Goal: Task Accomplishment & Management: Manage account settings

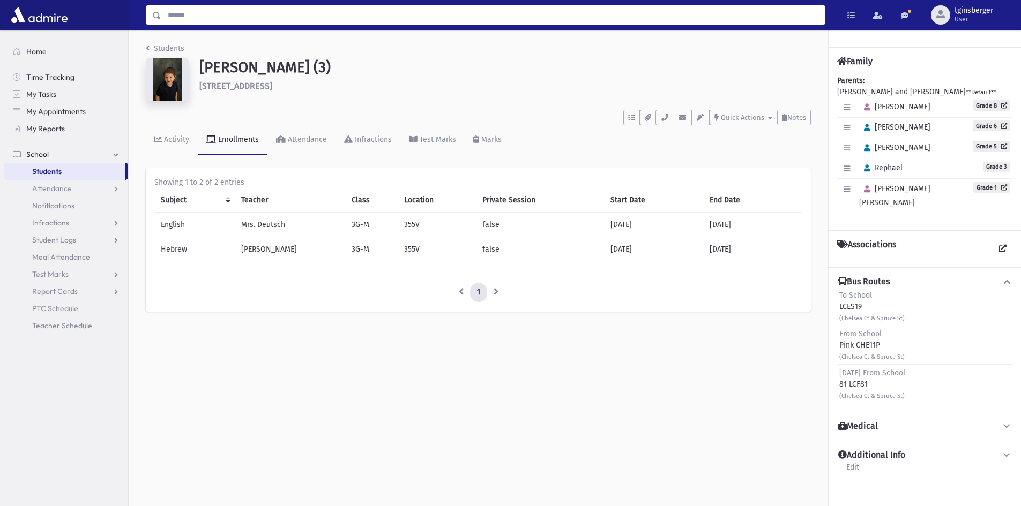
click at [432, 16] on input "Search" at bounding box center [492, 14] width 663 height 19
type input "********"
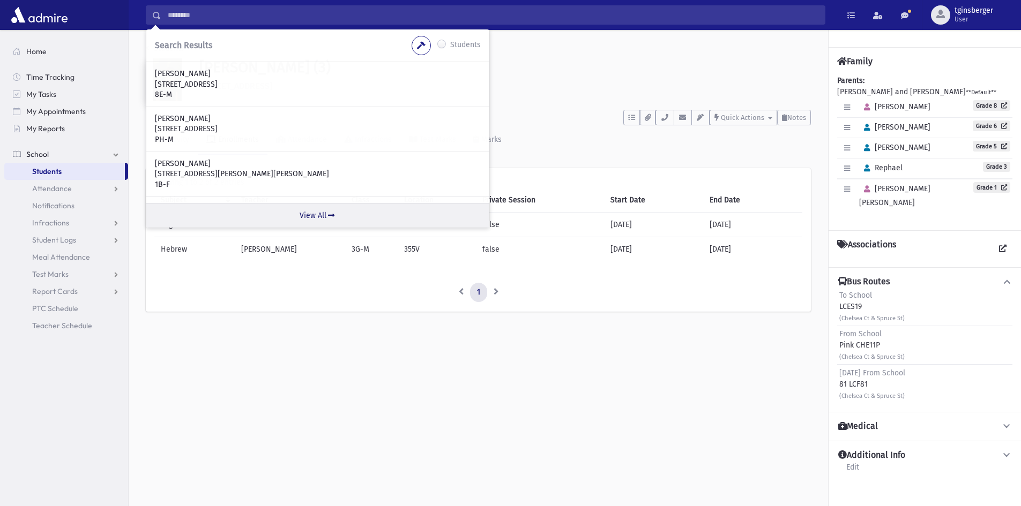
click at [320, 213] on link "View All" at bounding box center [317, 215] width 343 height 25
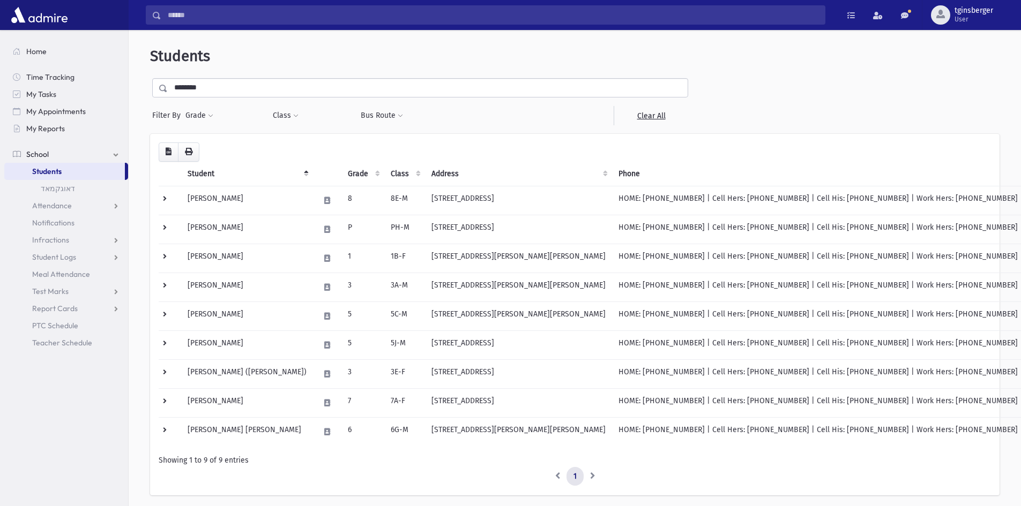
click at [341, 168] on th "Grade" at bounding box center [362, 174] width 43 height 25
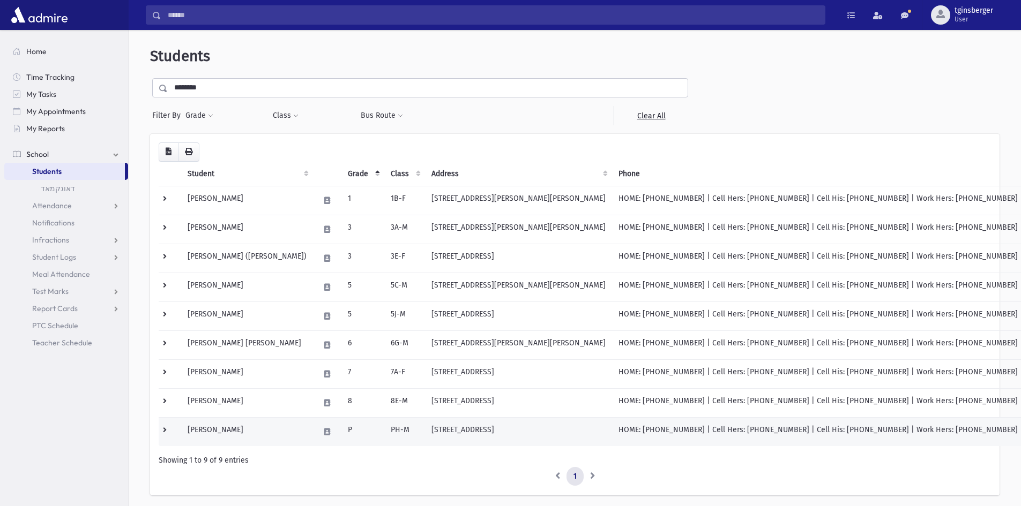
click at [240, 431] on td "Goldbaum, Binyomin" at bounding box center [247, 431] width 132 height 29
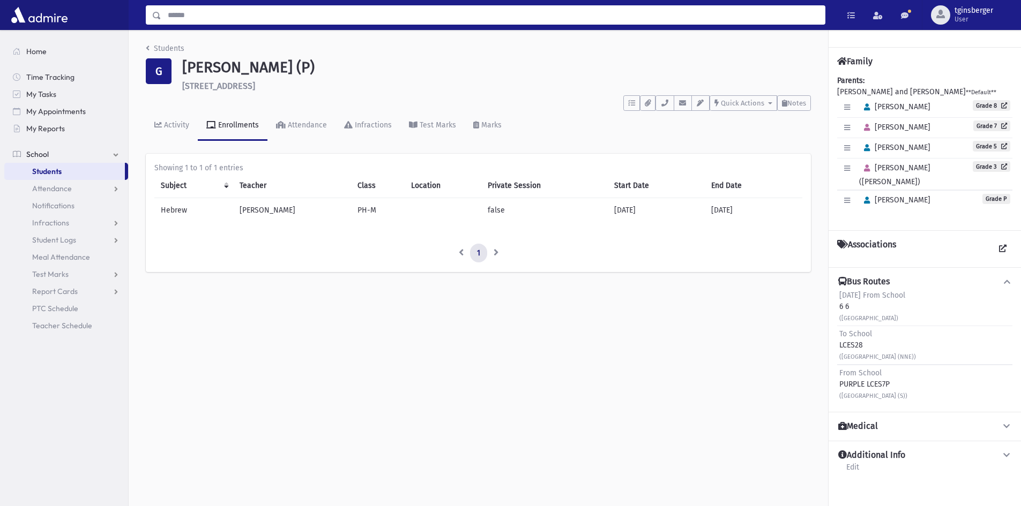
click at [398, 19] on input "Search" at bounding box center [492, 14] width 663 height 19
type input "*****"
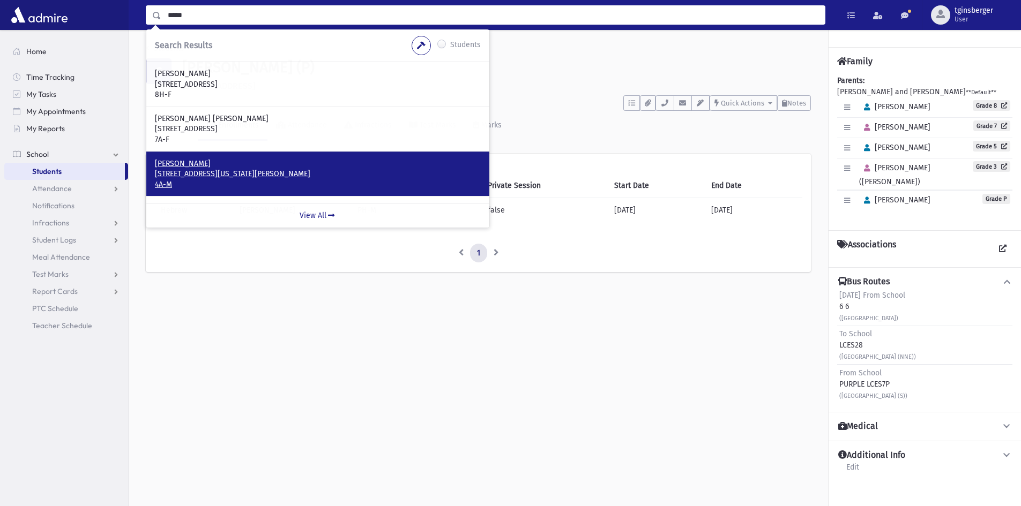
click at [253, 177] on p "[STREET_ADDRESS][US_STATE][PERSON_NAME]" at bounding box center [318, 174] width 326 height 11
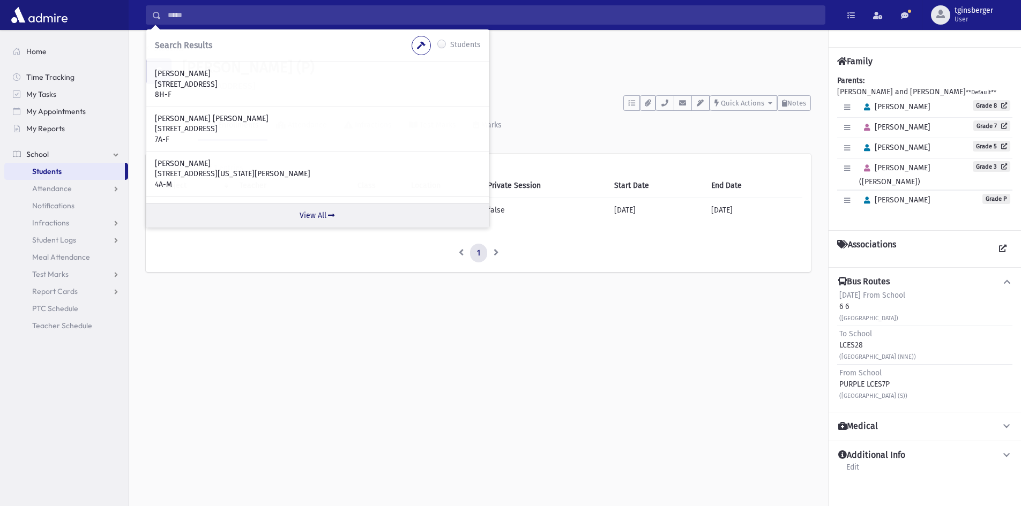
click at [325, 219] on link "View All" at bounding box center [317, 215] width 343 height 25
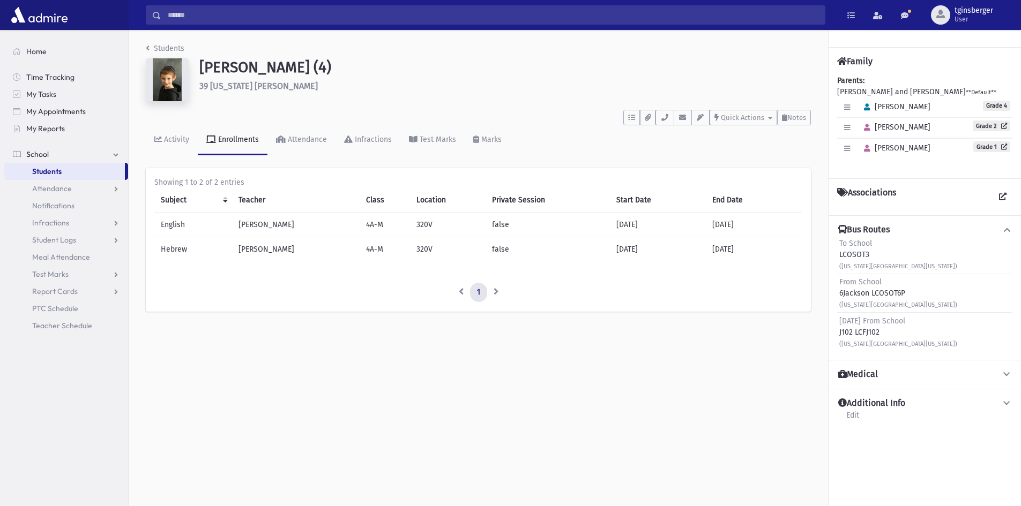
click at [205, 19] on input "Search" at bounding box center [492, 14] width 663 height 19
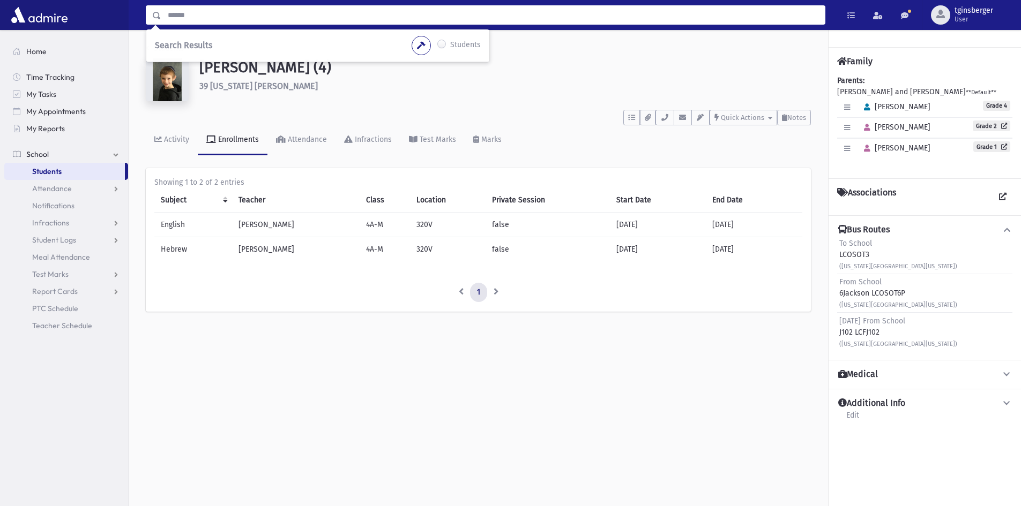
click at [222, 21] on input "Search" at bounding box center [492, 14] width 663 height 19
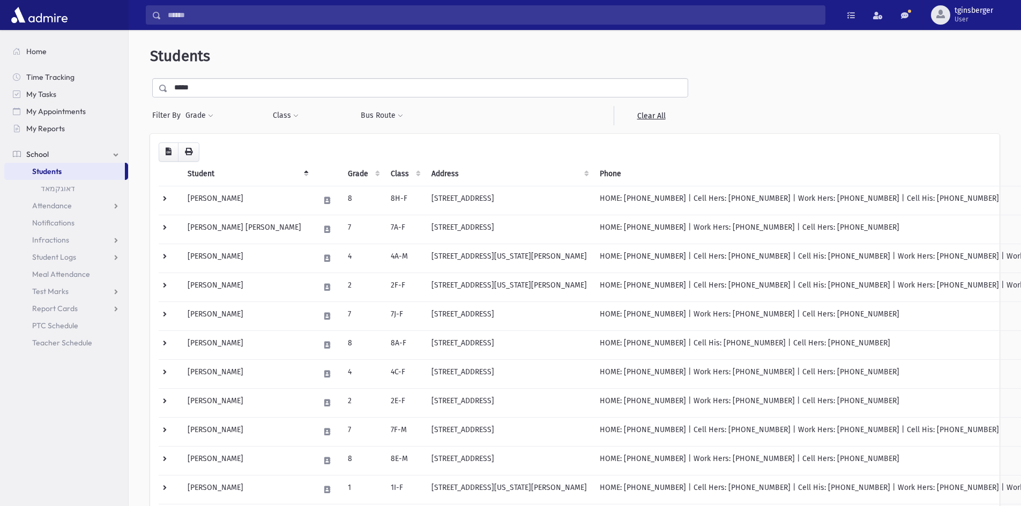
click at [341, 174] on th "Grade" at bounding box center [362, 174] width 43 height 25
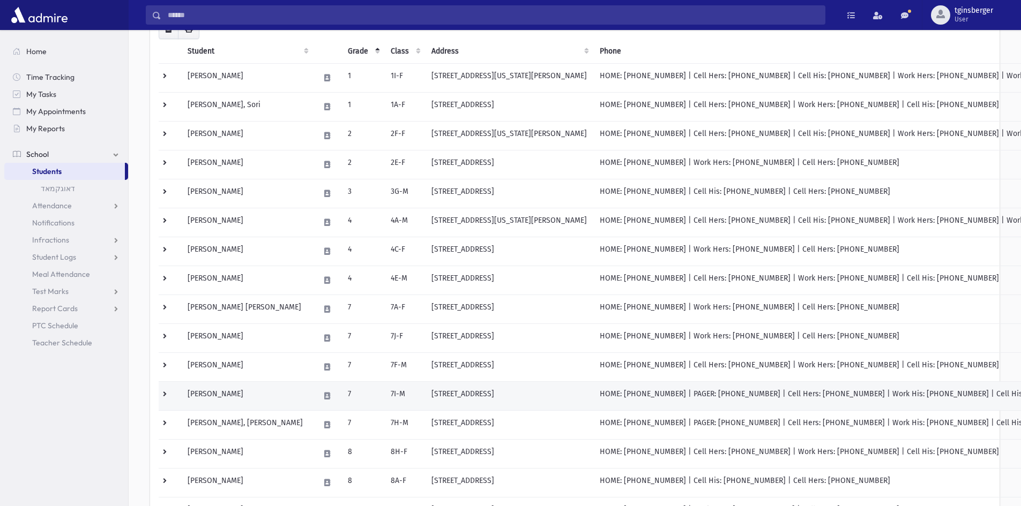
scroll to position [317, 0]
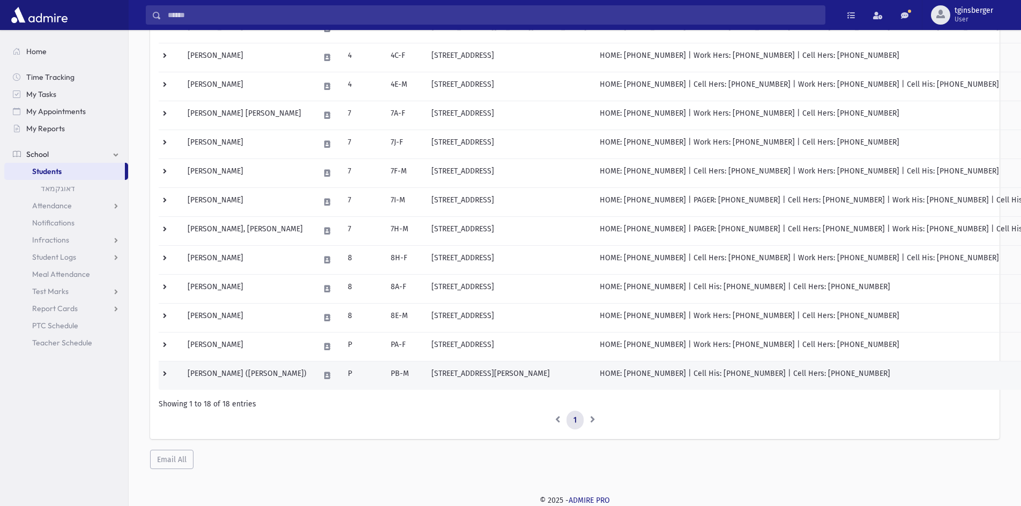
click at [246, 369] on td "[PERSON_NAME] ([PERSON_NAME])" at bounding box center [247, 375] width 132 height 29
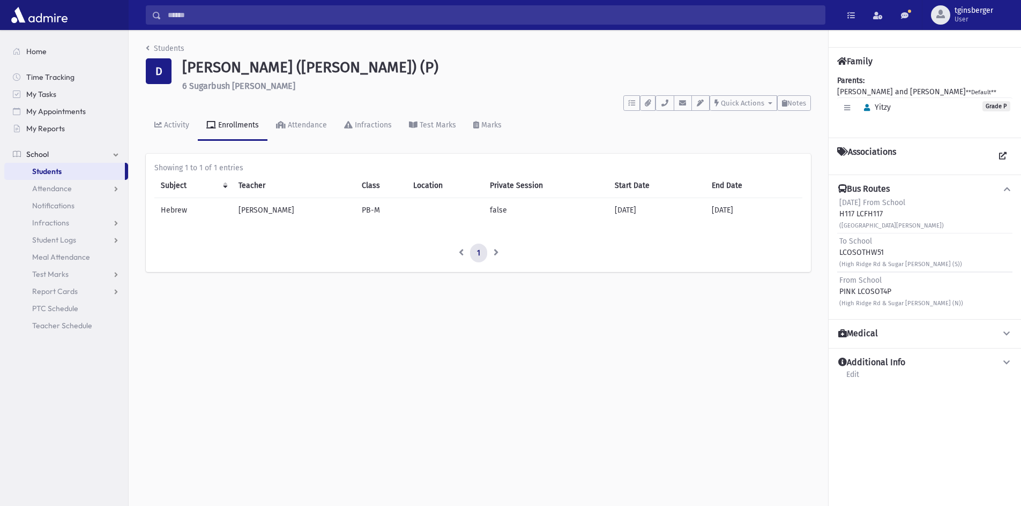
drag, startPoint x: 758, startPoint y: 212, endPoint x: 160, endPoint y: 212, distance: 597.9
click at [160, 212] on tr "Hebrew Rabbi Berkovic PB-M false 08/01/2025 08/01/2026" at bounding box center [478, 210] width 648 height 25
drag, startPoint x: 892, startPoint y: 290, endPoint x: 835, endPoint y: 286, distance: 57.5
click at [835, 290] on div "Bus Routes Friday From School H117 LCFH117 (High Ridge Rd & Sugar Bush Rd) To S…" at bounding box center [924, 247] width 192 height 145
drag, startPoint x: 749, startPoint y: 208, endPoint x: 347, endPoint y: 223, distance: 402.6
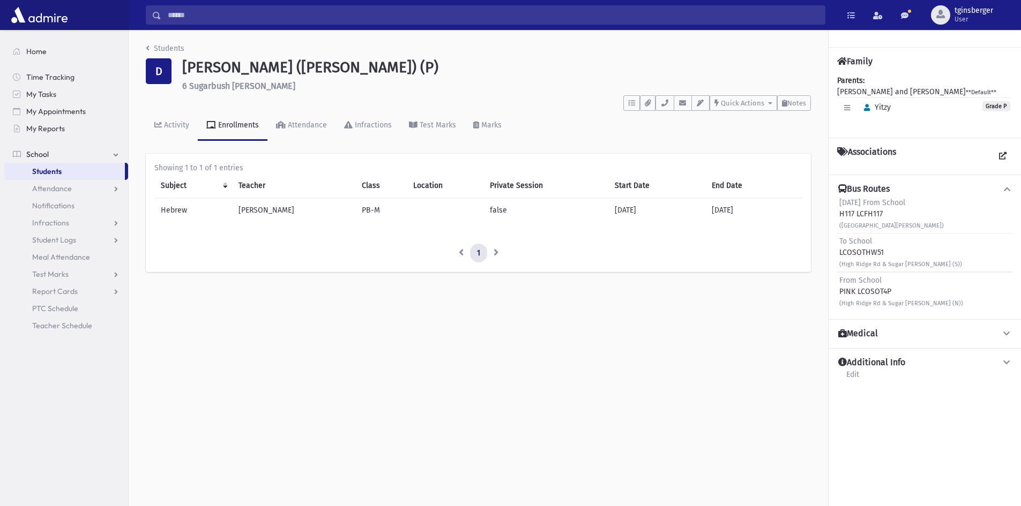
click at [347, 223] on div "Subject Teacher Class Location Private Session Start Date End Date Hebrew Rabbi…" at bounding box center [478, 202] width 648 height 57
click at [803, 99] on span "Notes" at bounding box center [796, 103] width 19 height 8
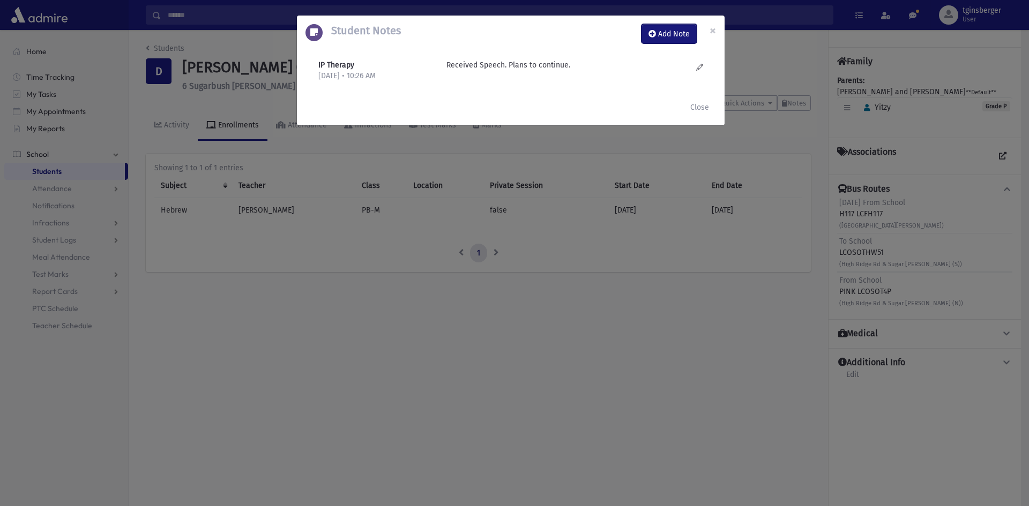
click at [678, 38] on button "Add Note" at bounding box center [668, 33] width 55 height 19
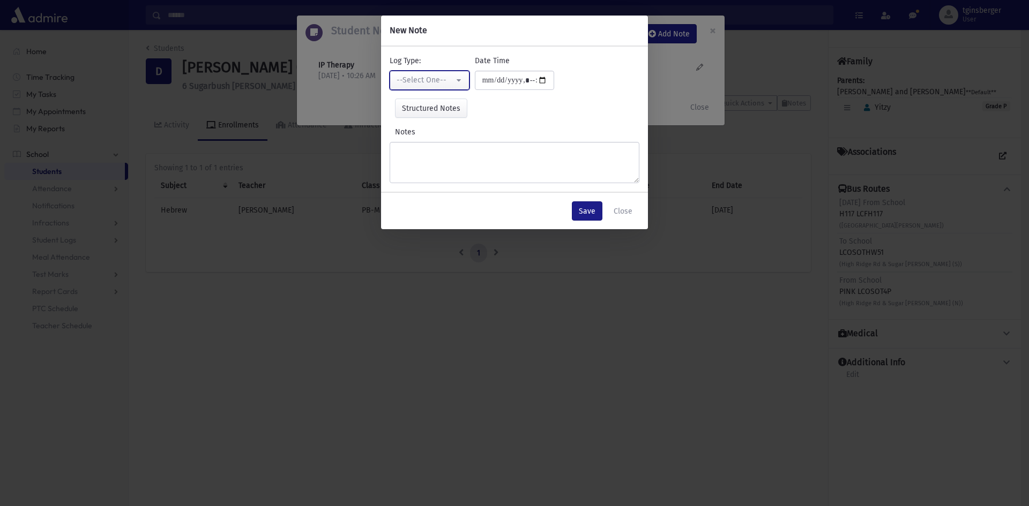
click at [408, 83] on div "--Select One--" at bounding box center [424, 79] width 57 height 11
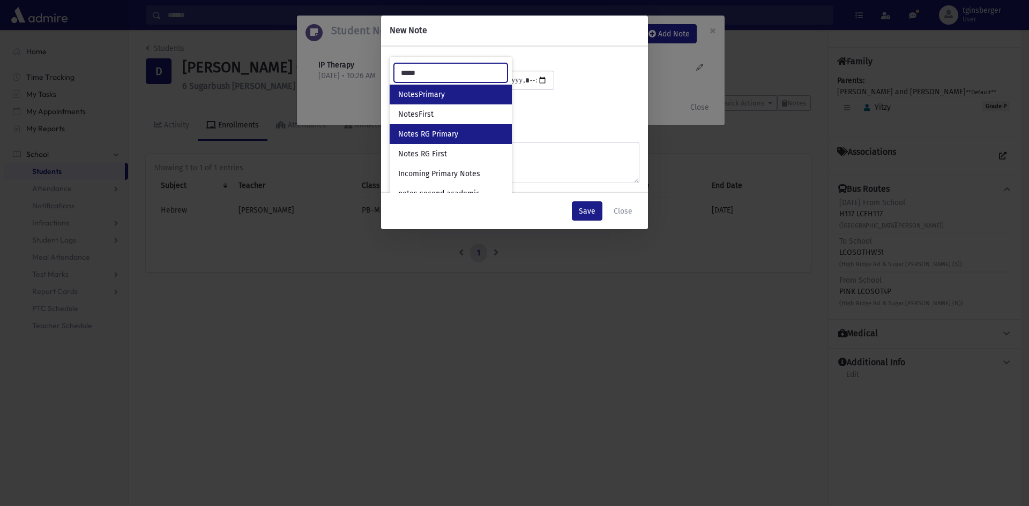
type input "*****"
click at [415, 132] on span "Notes RG Primary" at bounding box center [428, 134] width 60 height 11
select select "**"
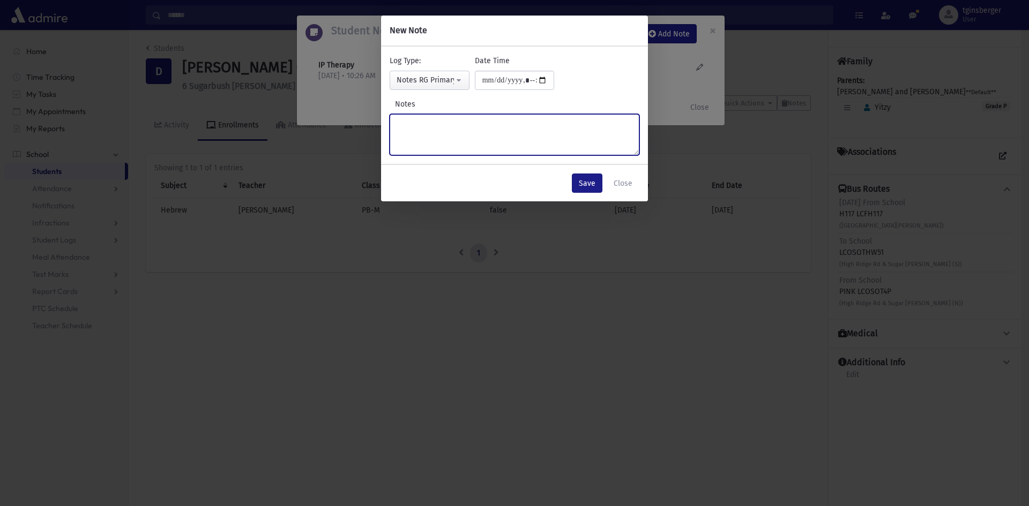
click at [447, 151] on textarea "Notes" at bounding box center [515, 134] width 250 height 41
type textarea "**********"
click at [586, 183] on button "Save" at bounding box center [587, 183] width 31 height 19
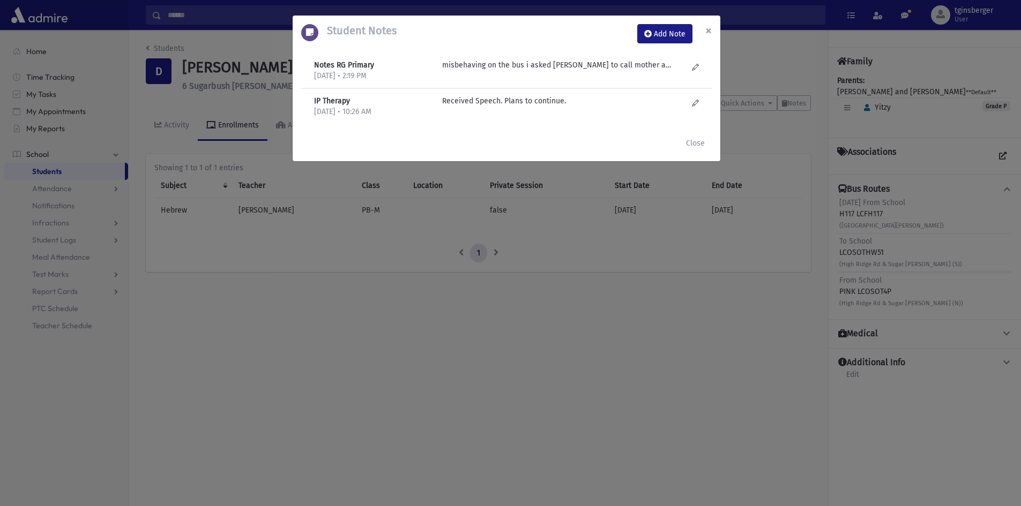
click at [710, 38] on span "×" at bounding box center [708, 30] width 6 height 15
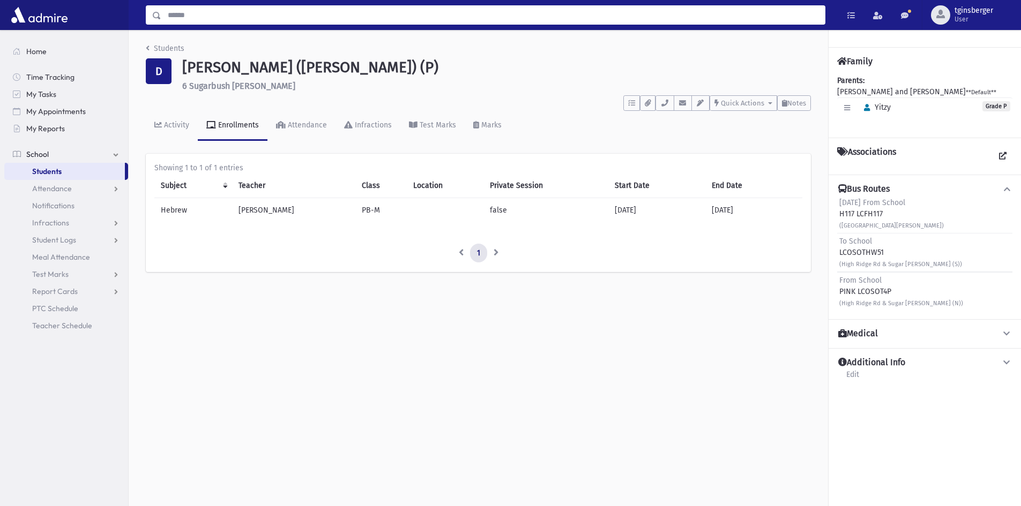
click at [302, 8] on input "Search" at bounding box center [492, 14] width 663 height 19
type input "*******"
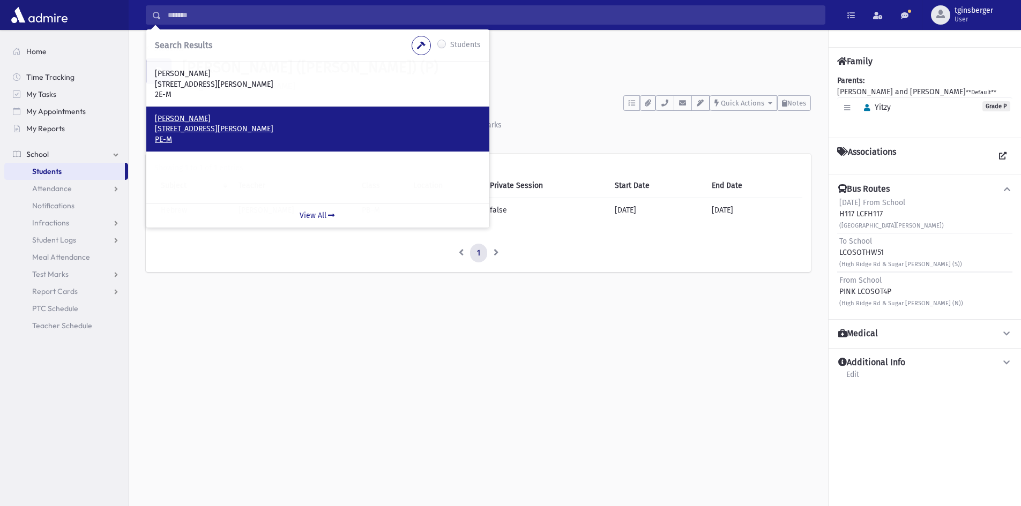
click at [214, 124] on p "13 Drum Court Howell, NJ 07731" at bounding box center [318, 129] width 326 height 11
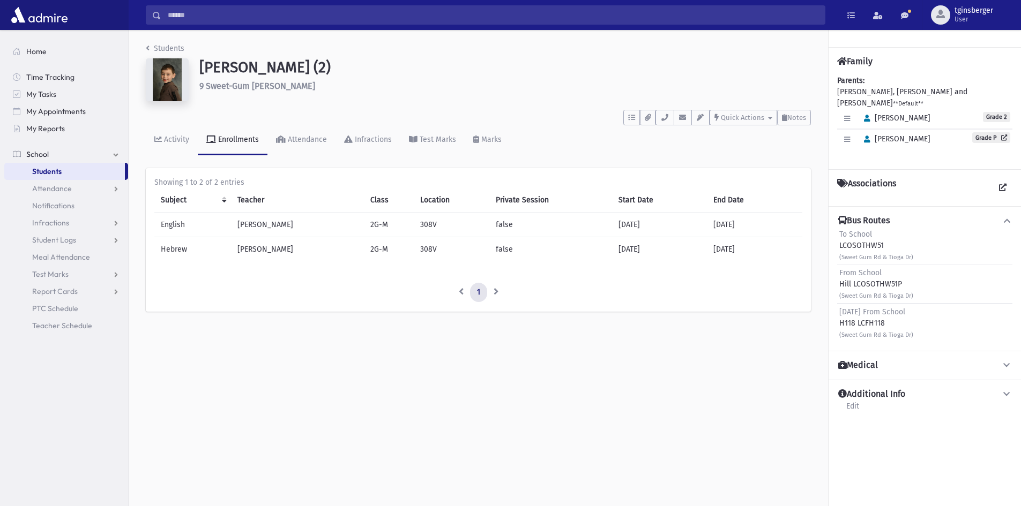
click at [272, 14] on input "Search" at bounding box center [492, 14] width 663 height 19
click at [507, 102] on div "Levovitz, Simcha Zisel (2) 9 Sweet-Gum Rd Howell" at bounding box center [505, 81] width 622 height 47
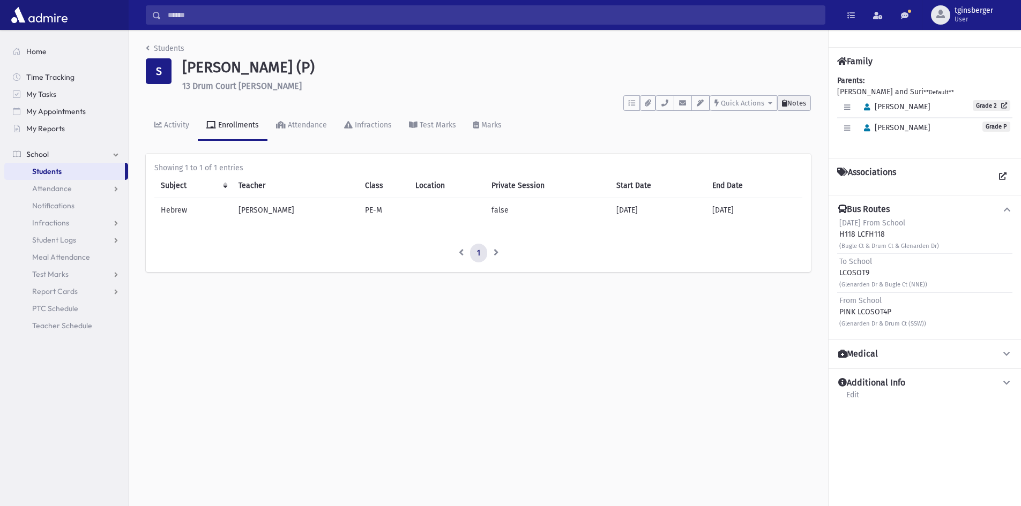
click at [788, 104] on span "Notes" at bounding box center [796, 103] width 19 height 8
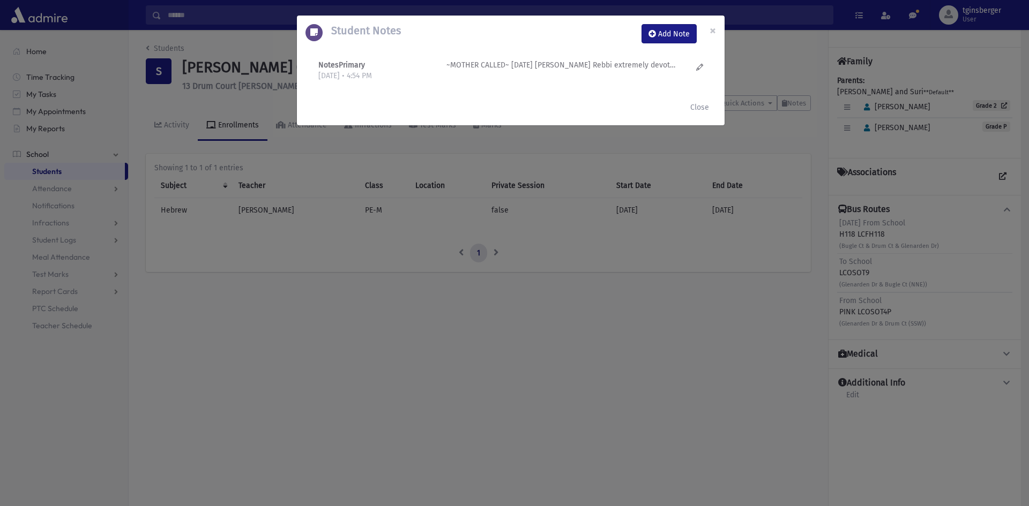
click at [555, 65] on p at bounding box center [560, 64] width 229 height 11
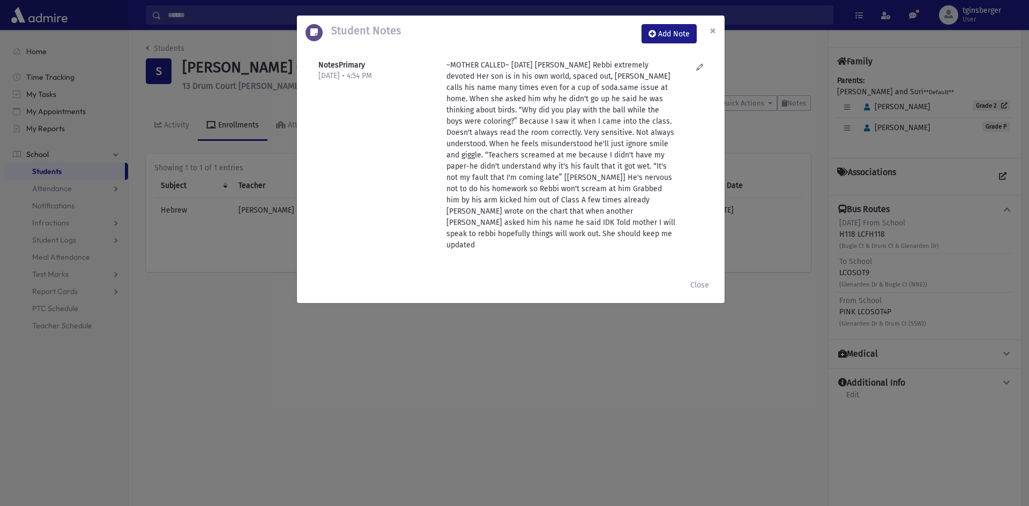
click at [715, 34] on span "×" at bounding box center [712, 30] width 6 height 15
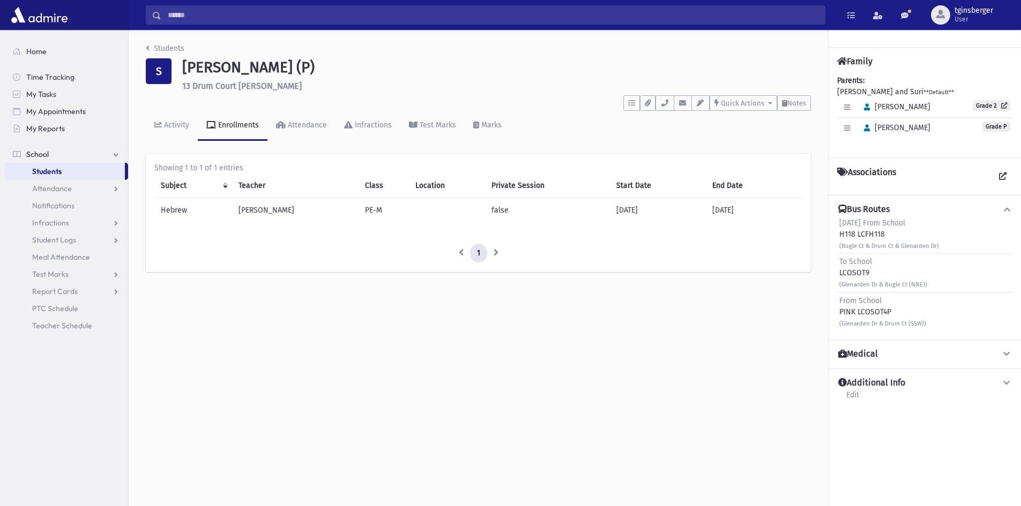
click at [208, 21] on input "Search" at bounding box center [492, 14] width 663 height 19
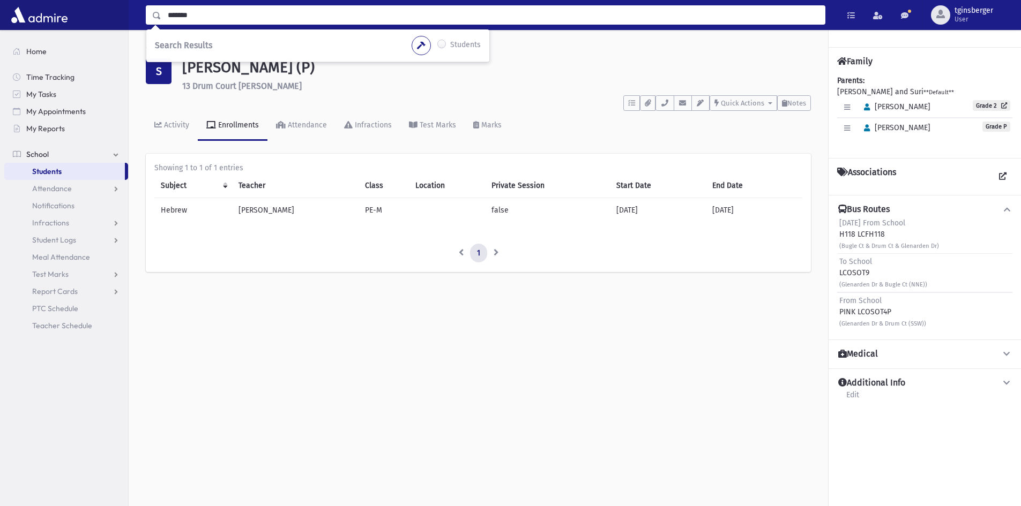
type input "*******"
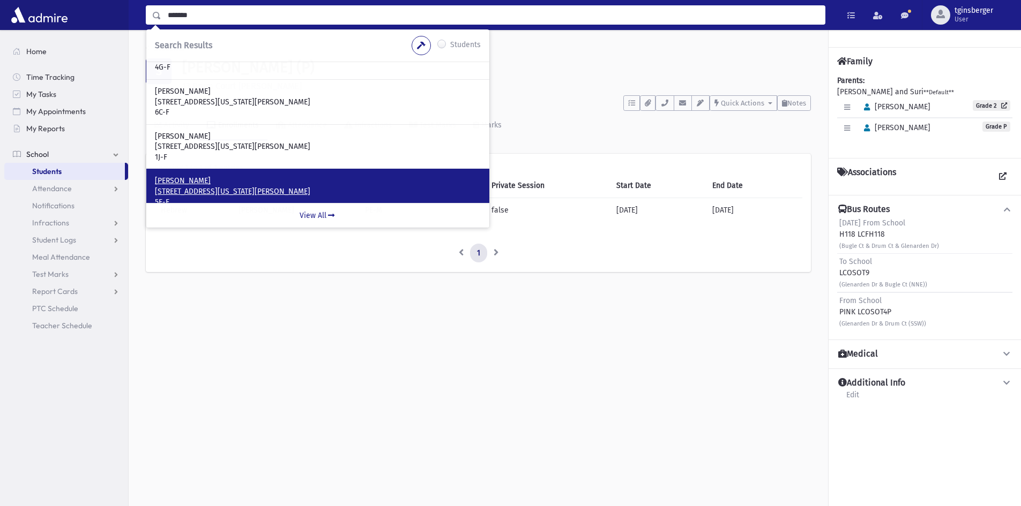
scroll to position [214, 0]
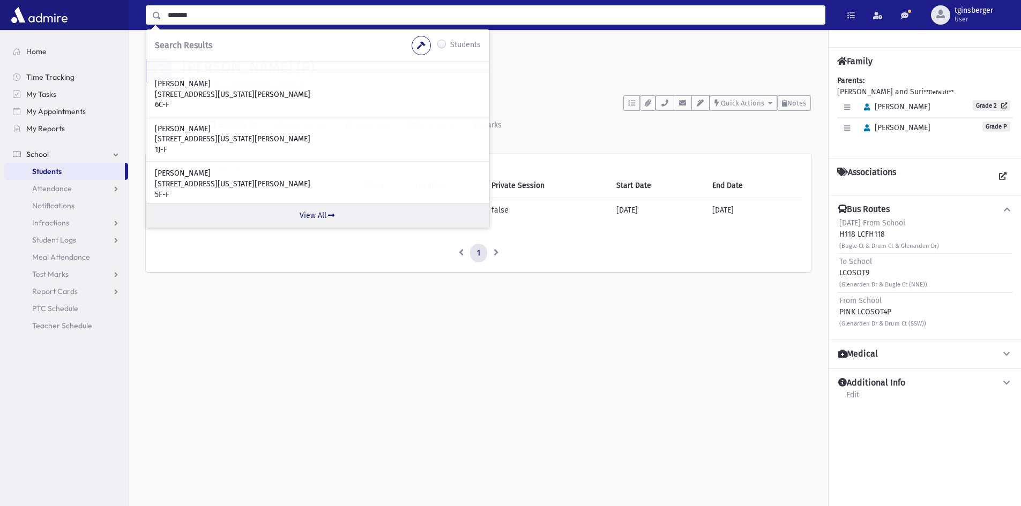
click at [315, 214] on link "View All" at bounding box center [317, 215] width 343 height 25
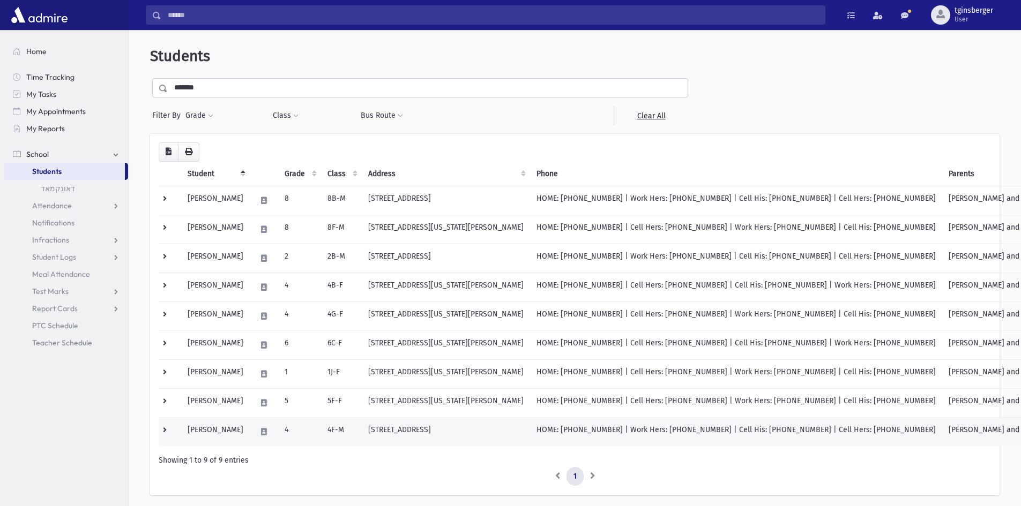
click at [236, 428] on td "[PERSON_NAME]" at bounding box center [215, 431] width 69 height 29
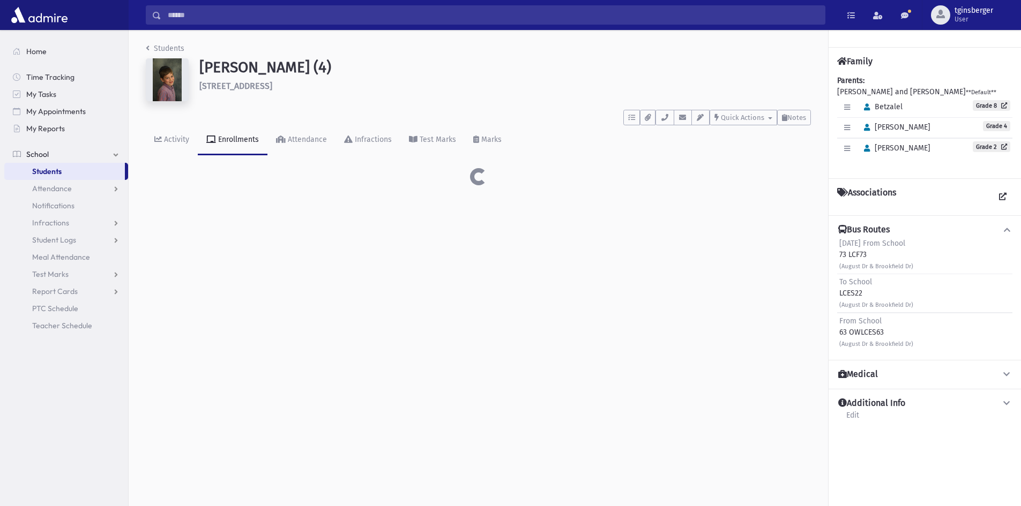
click at [237, 416] on div "Students [PERSON_NAME] (4) [STREET_ADDRESS] **** To Do's No open tasks Show Lis…" at bounding box center [575, 268] width 892 height 476
